Goal: Task Accomplishment & Management: Use online tool/utility

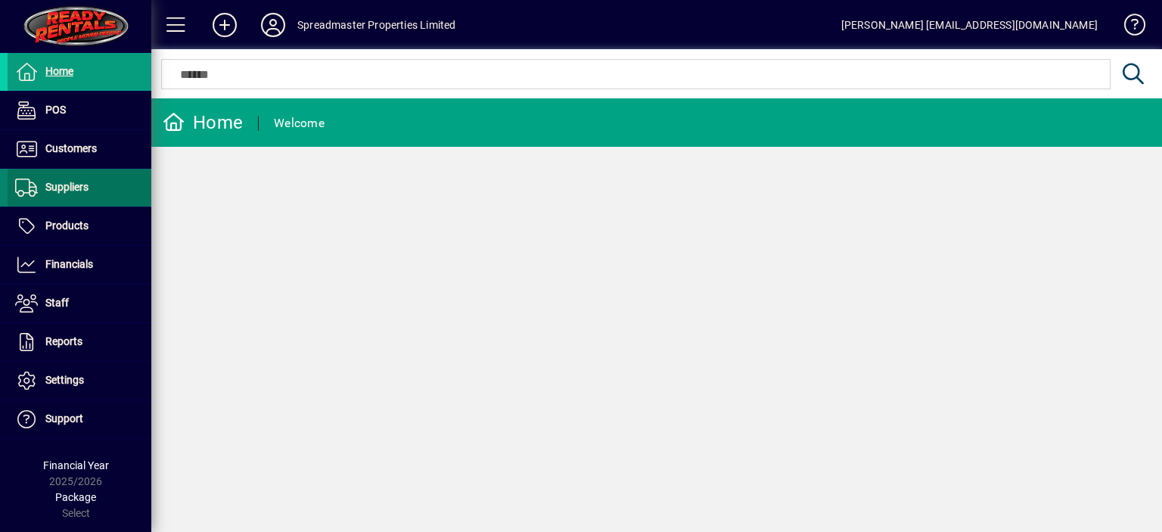
click at [74, 186] on span "Suppliers" at bounding box center [66, 187] width 43 height 12
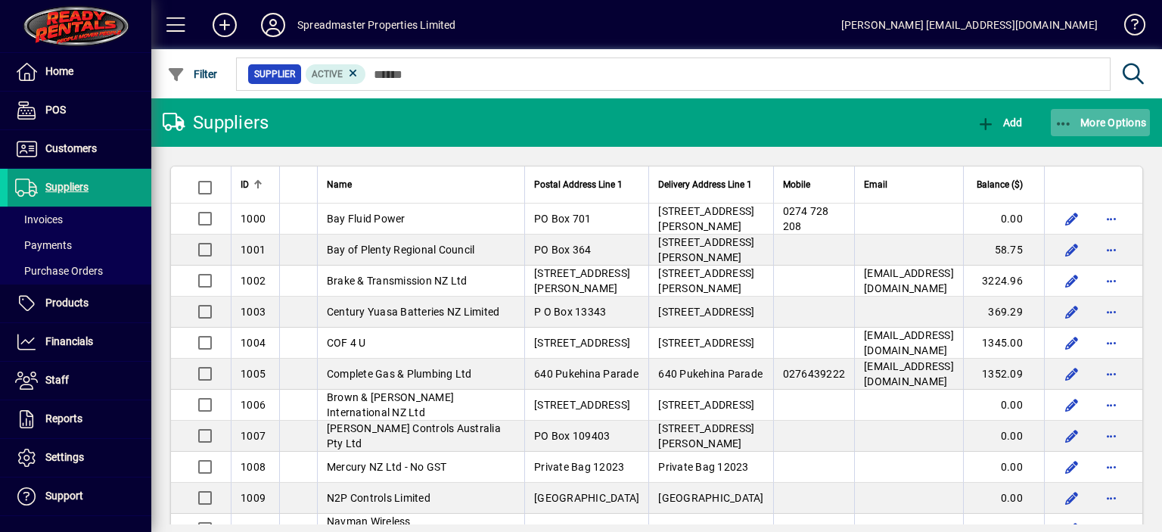
click at [1084, 120] on span "More Options" at bounding box center [1101, 123] width 92 height 12
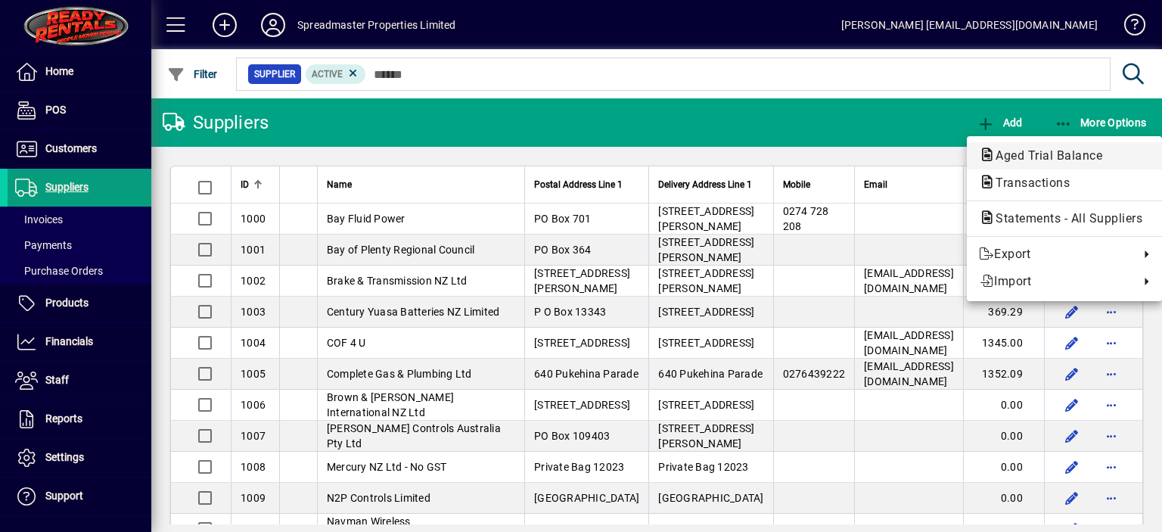
click at [1025, 151] on span "Aged Trial Balance" at bounding box center [1044, 155] width 131 height 14
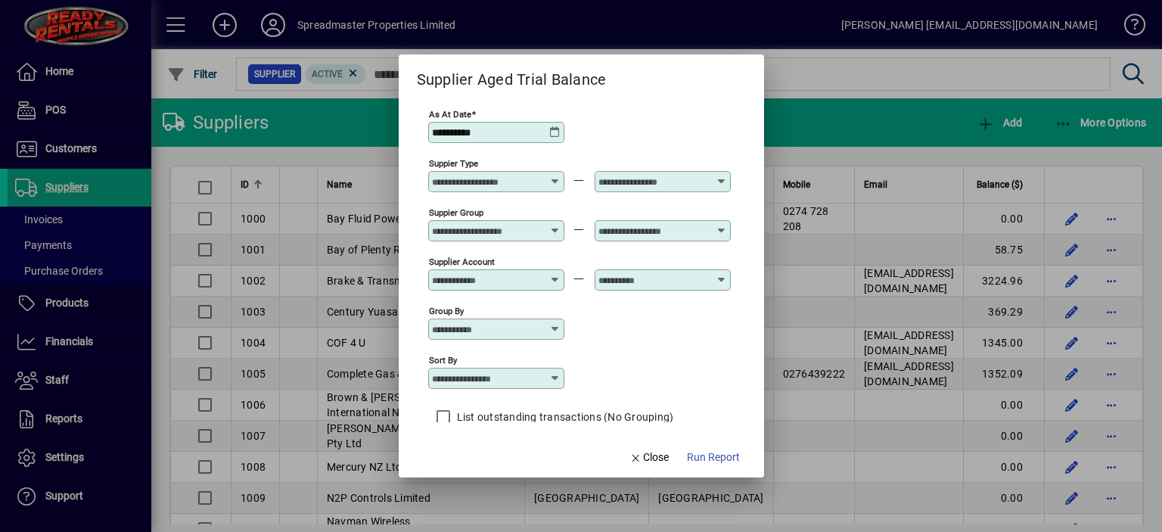
click at [556, 379] on icon at bounding box center [555, 378] width 12 height 12
click at [481, 468] on div "Supplier Name" at bounding box center [476, 471] width 73 height 16
type input "**********"
click at [705, 458] on span "Run Report" at bounding box center [713, 457] width 53 height 16
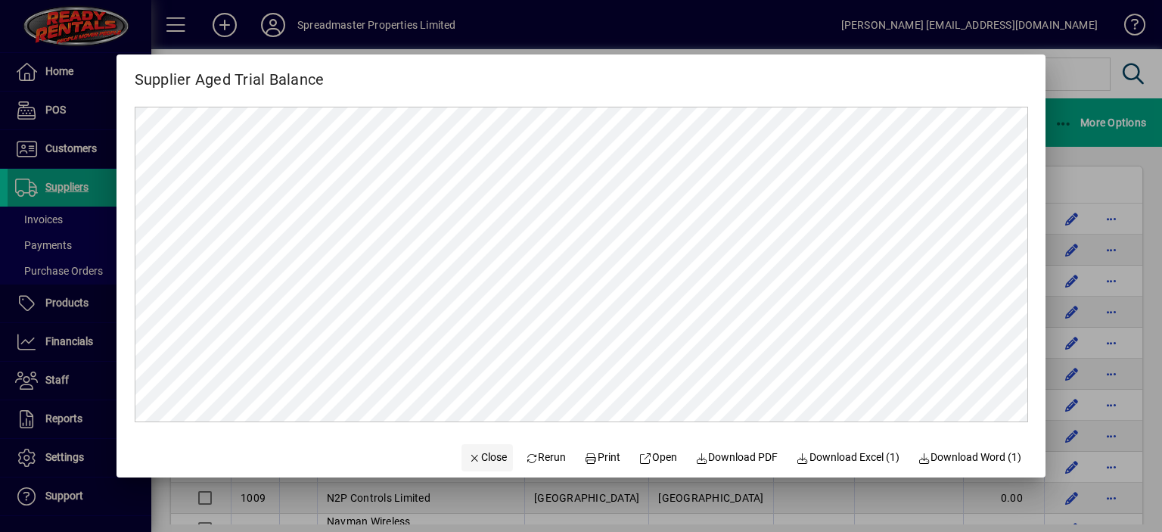
click at [477, 462] on span "Close" at bounding box center [487, 457] width 39 height 16
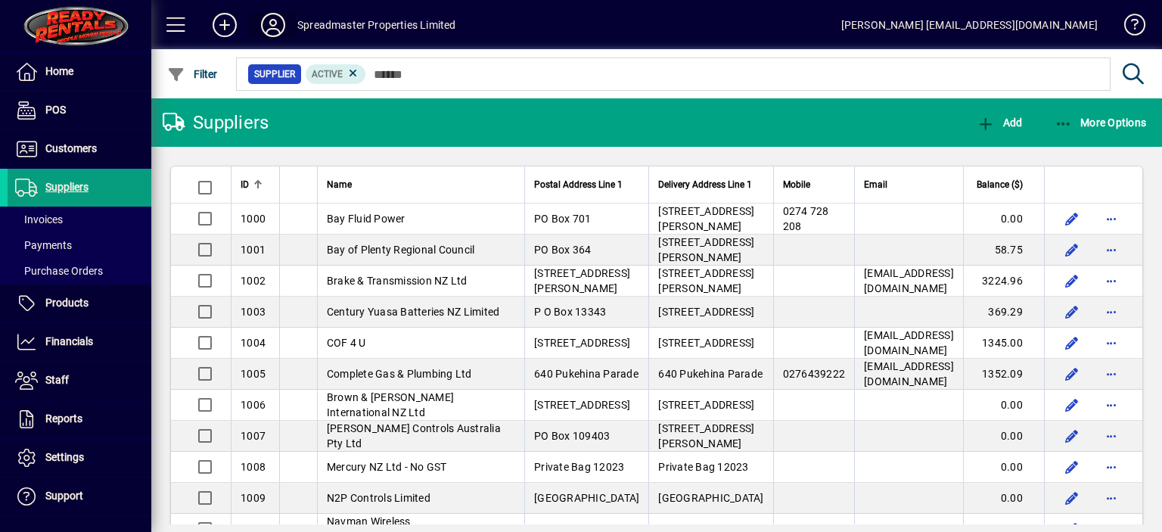
click at [272, 24] on icon at bounding box center [273, 25] width 30 height 24
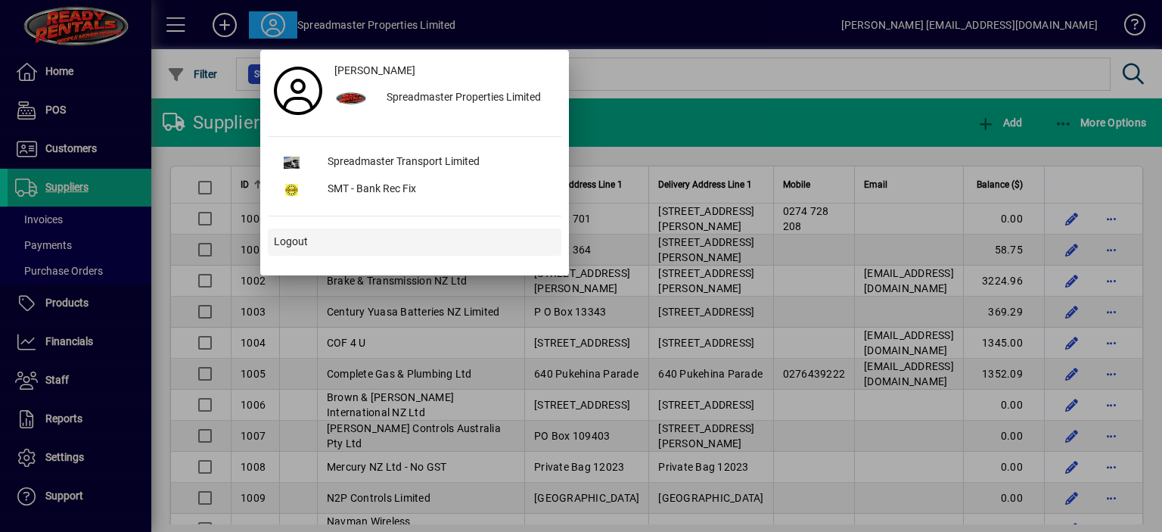
click at [291, 241] on span "Logout" at bounding box center [291, 242] width 34 height 16
